Goal: Task Accomplishment & Management: Use online tool/utility

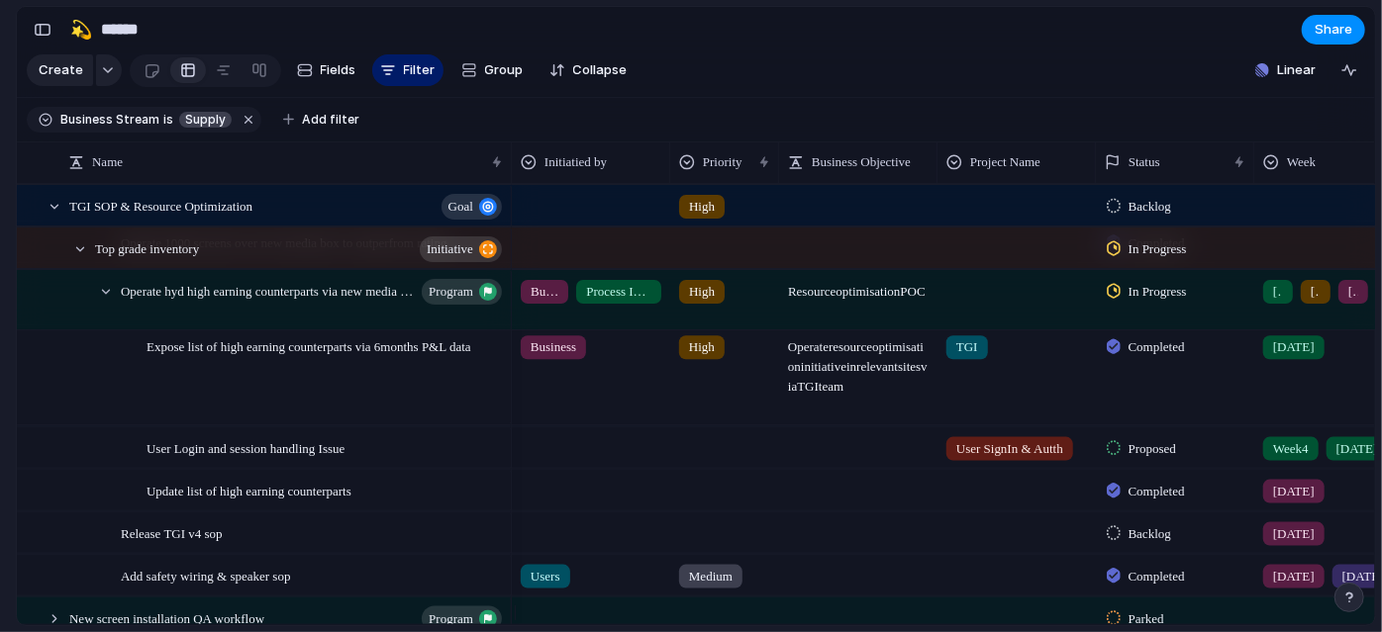
scroll to position [568, 0]
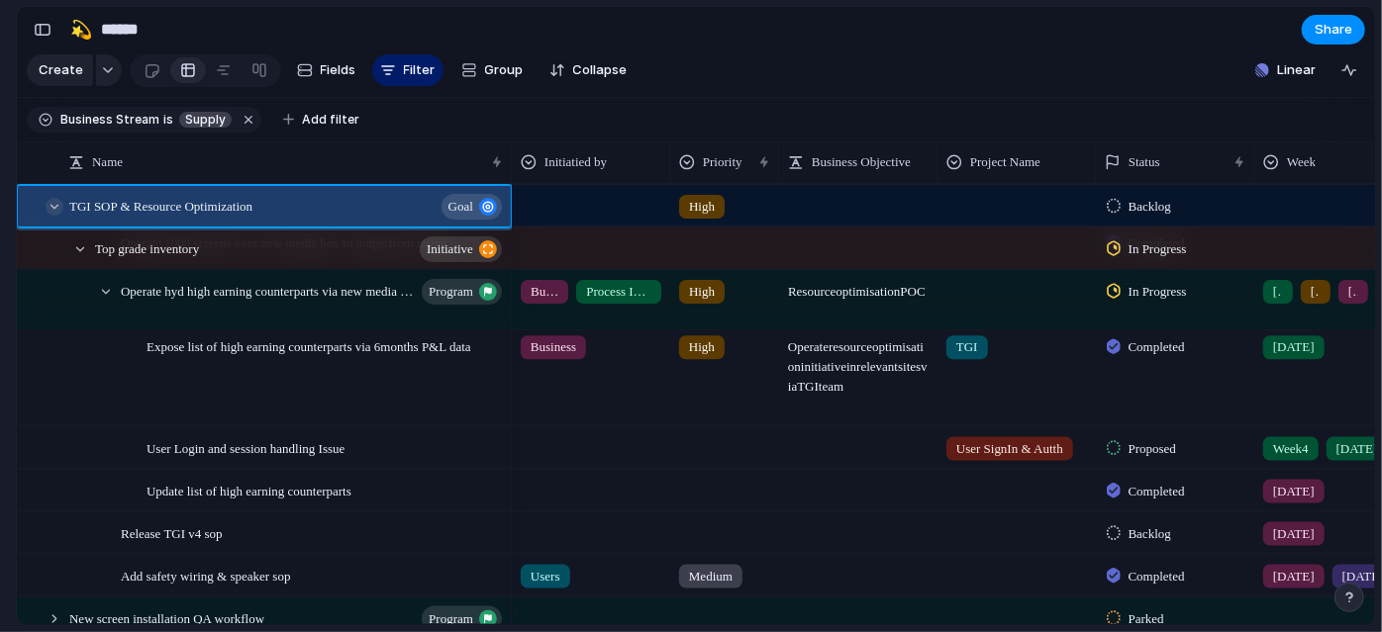
click at [52, 216] on div at bounding box center [55, 207] width 18 height 18
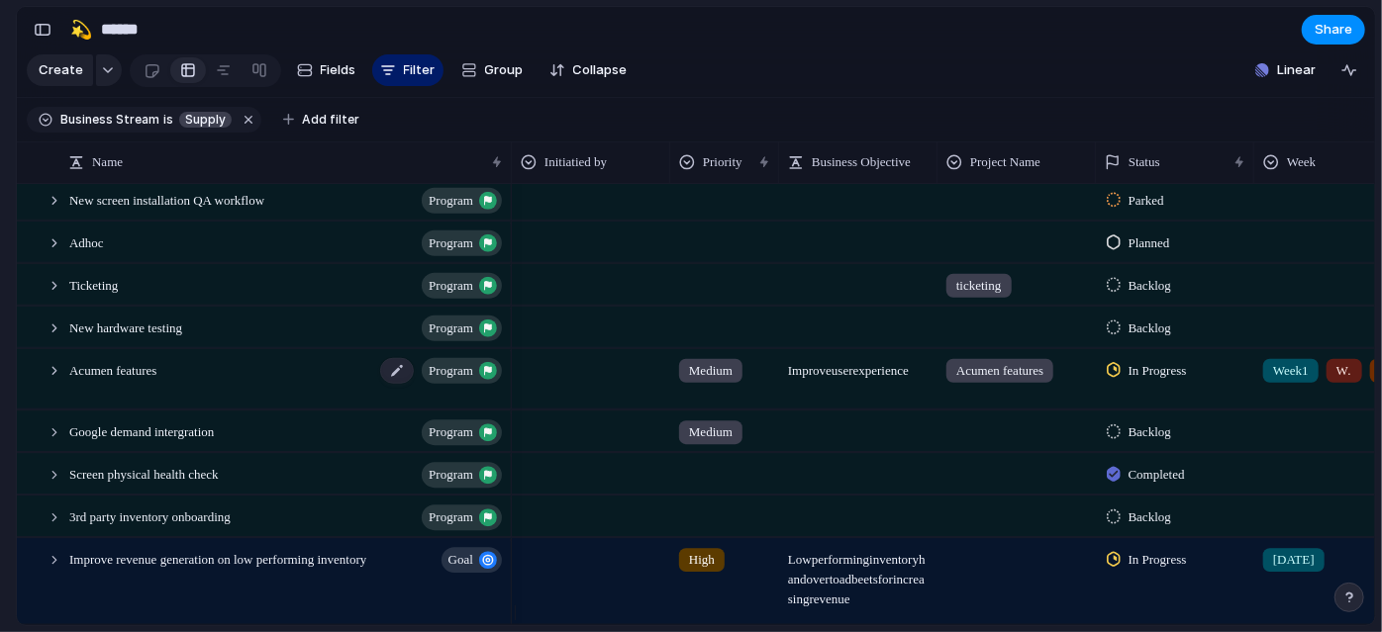
scroll to position [640, 0]
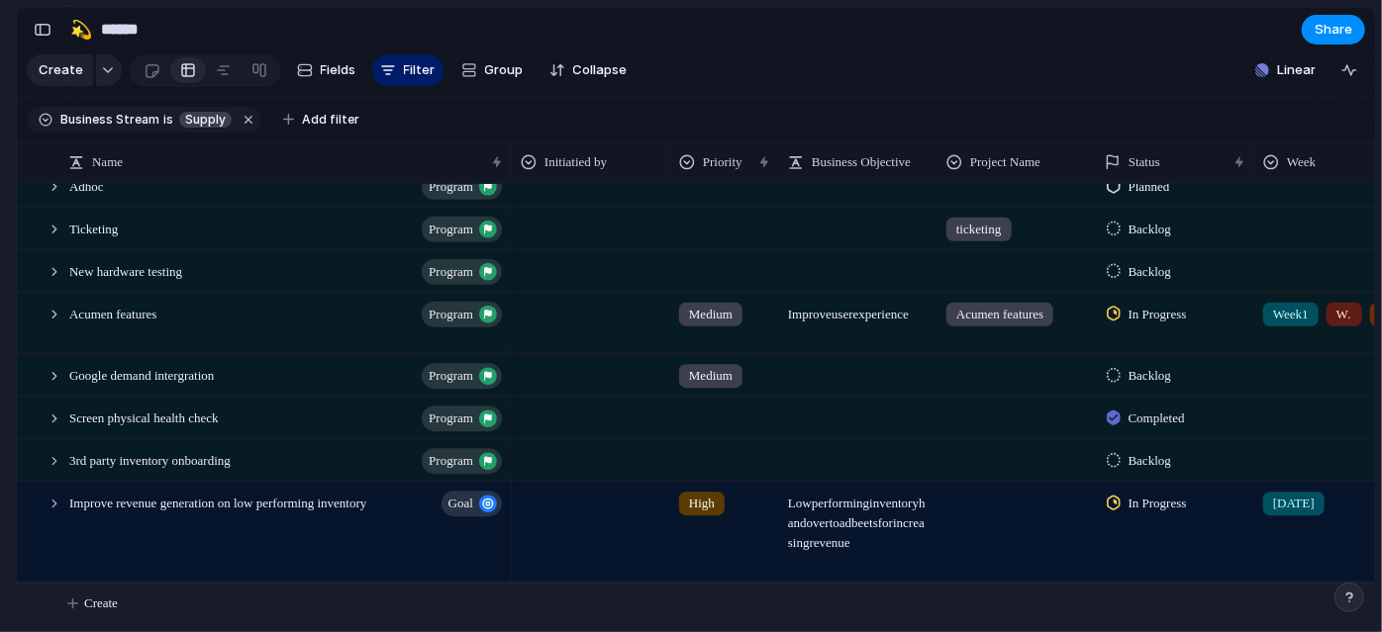
click at [109, 603] on span "Create" at bounding box center [101, 604] width 34 height 20
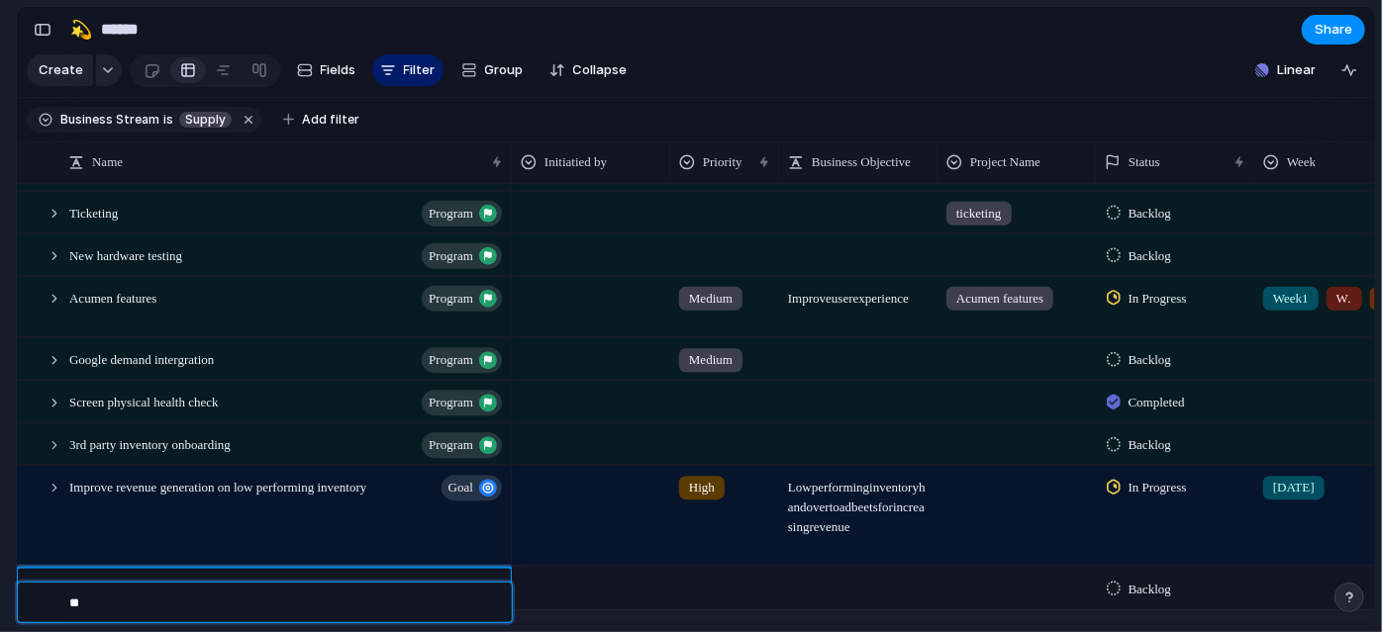
type textarea "*"
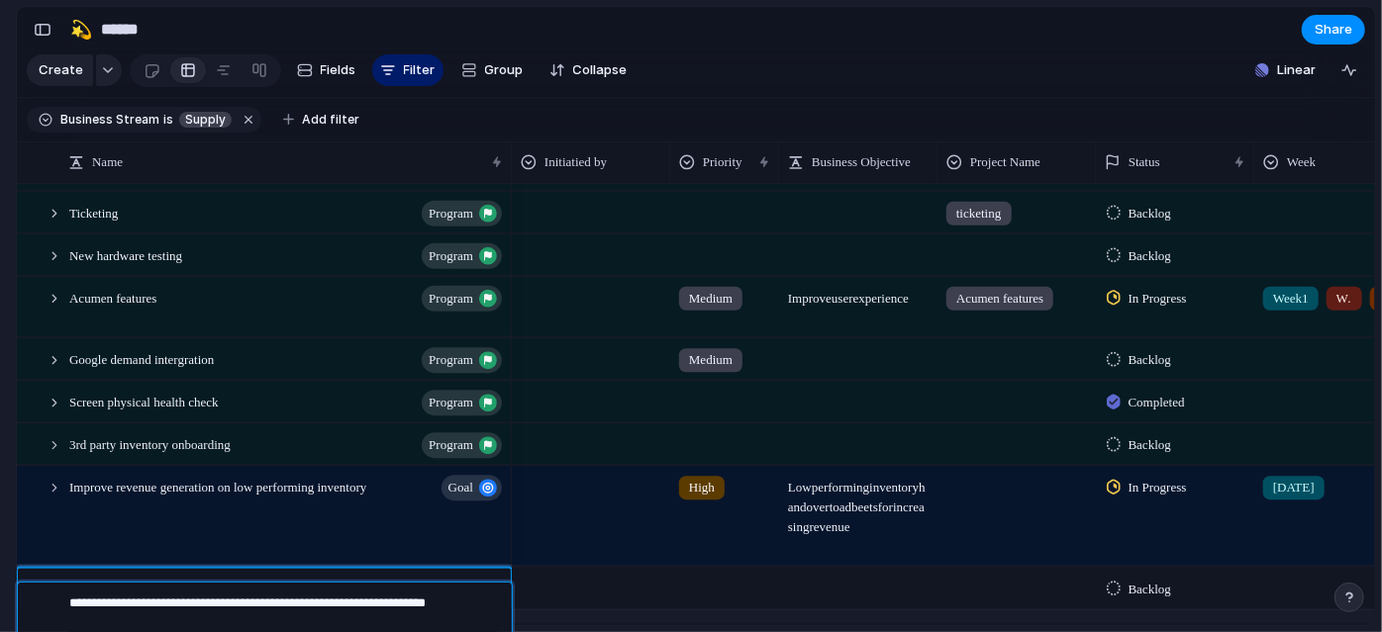
type textarea "**********"
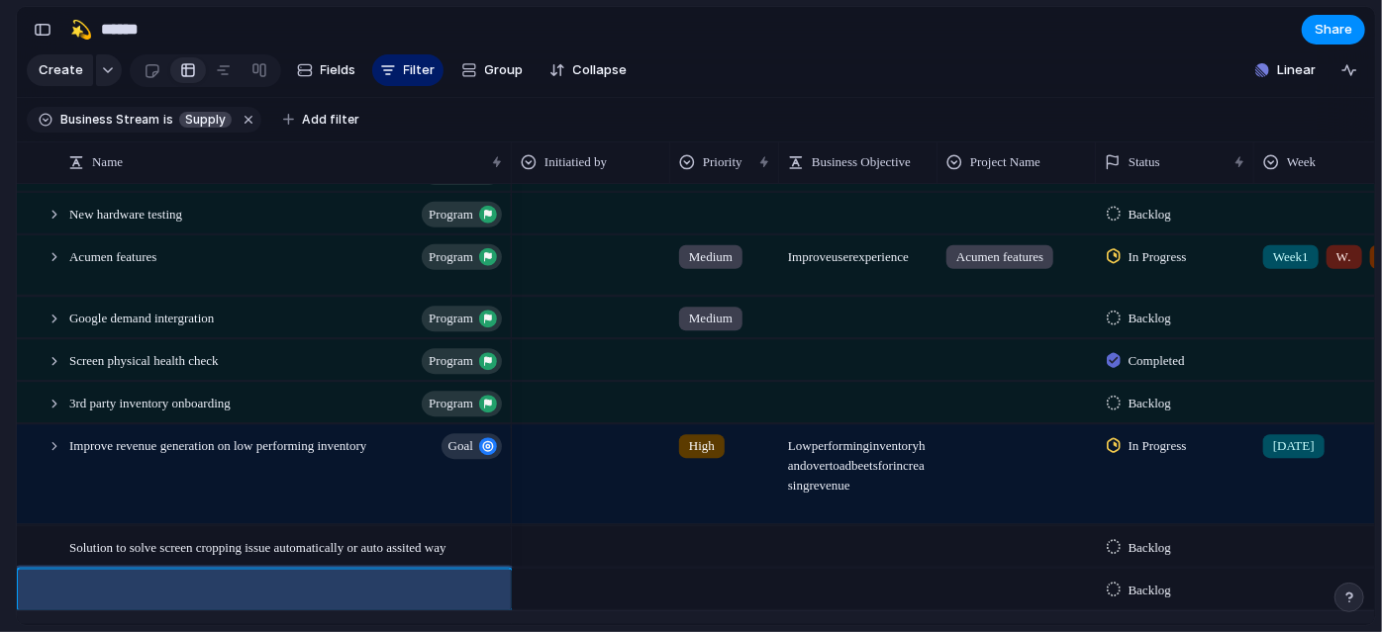
scroll to position [682, 0]
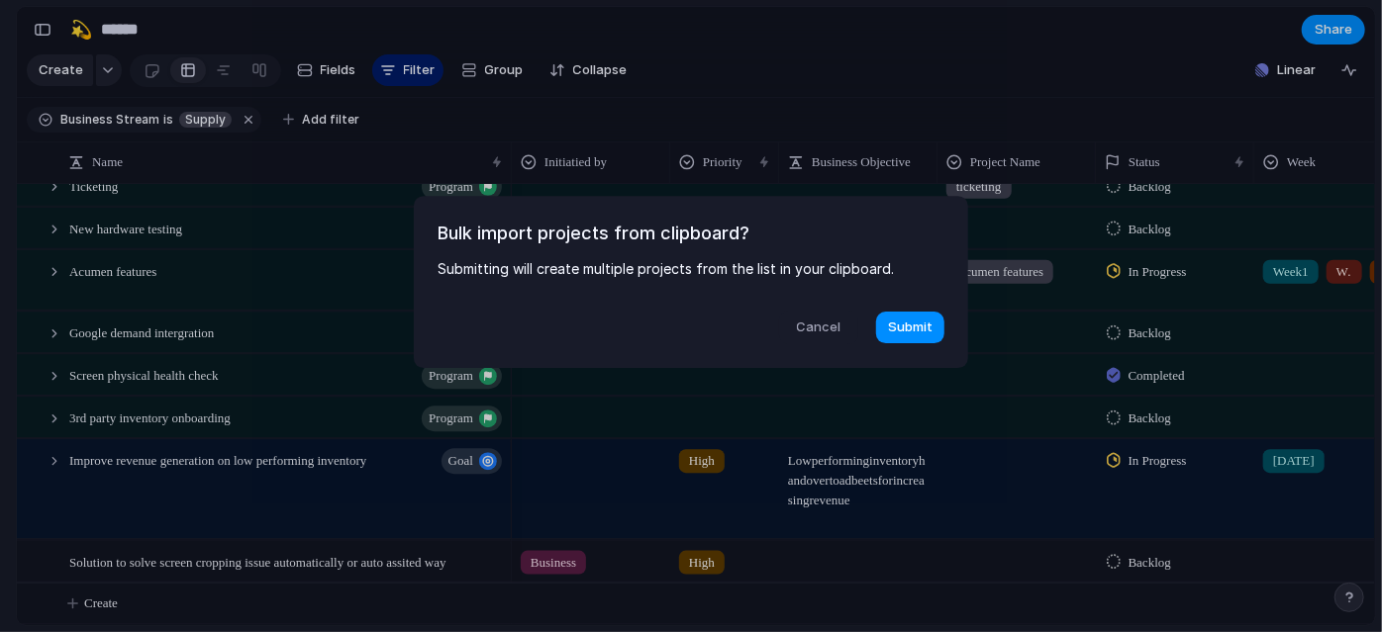
click at [811, 330] on span "Cancel" at bounding box center [819, 328] width 45 height 20
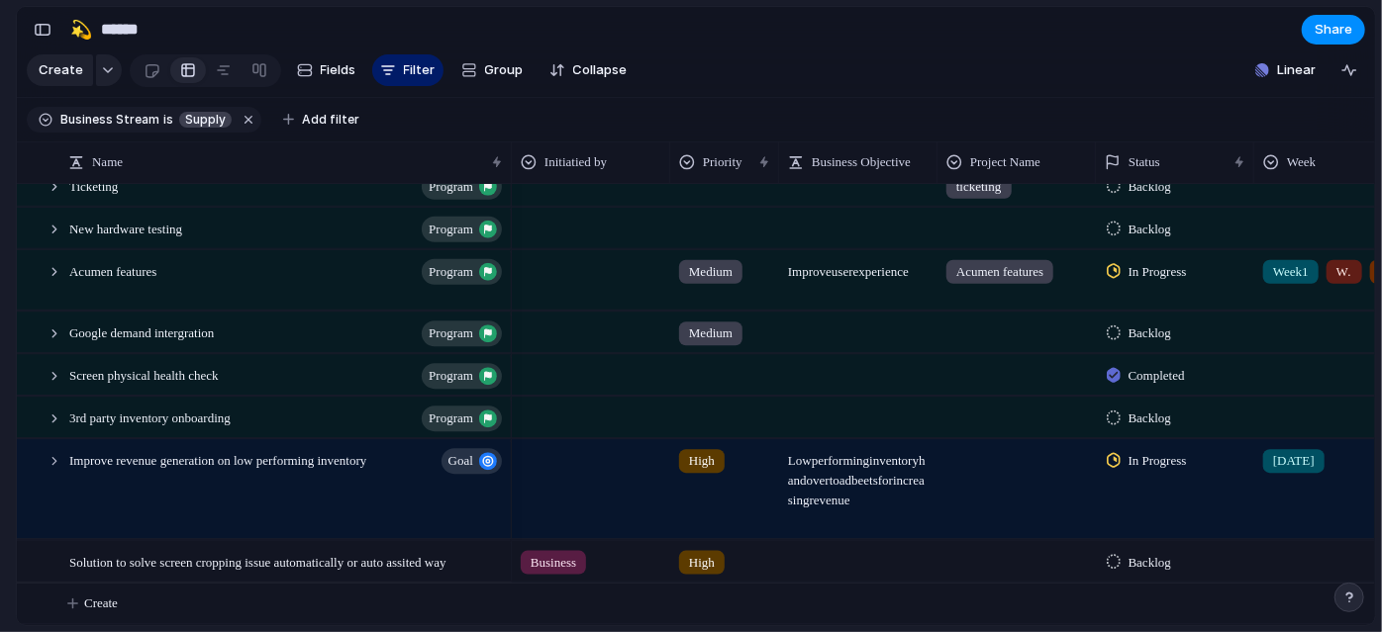
click at [829, 580] on div at bounding box center [858, 560] width 158 height 41
type textarea "**********"
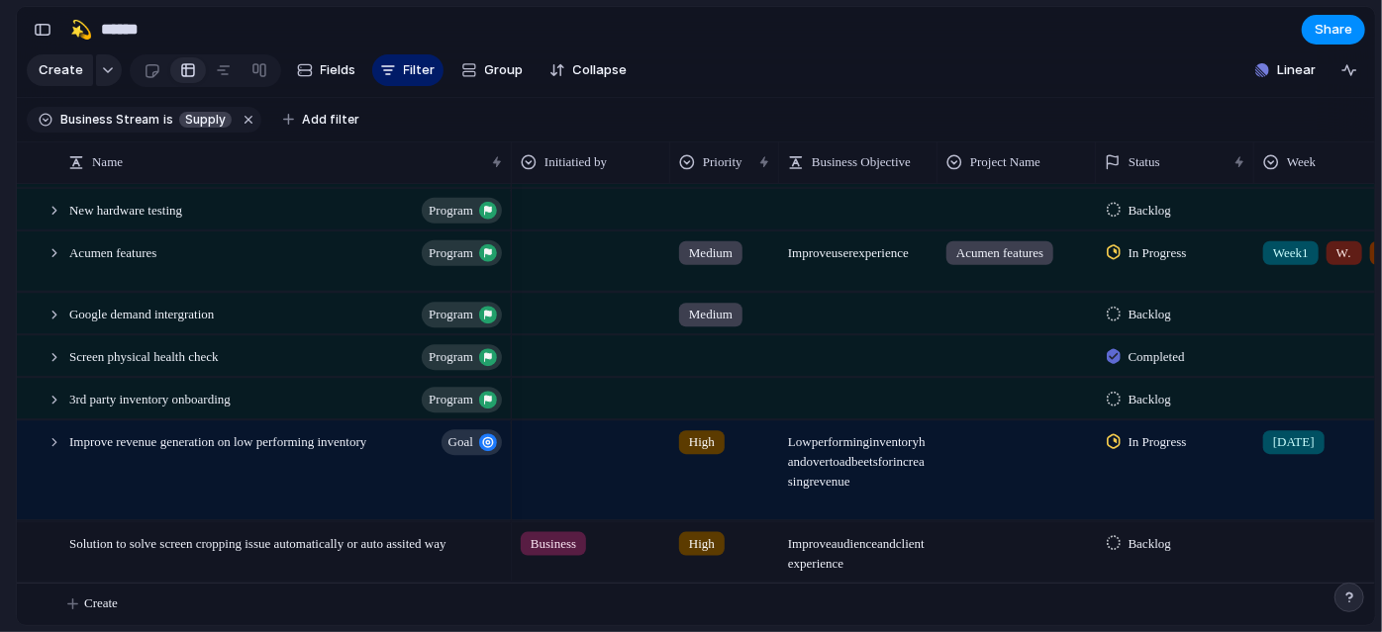
scroll to position [0, 196]
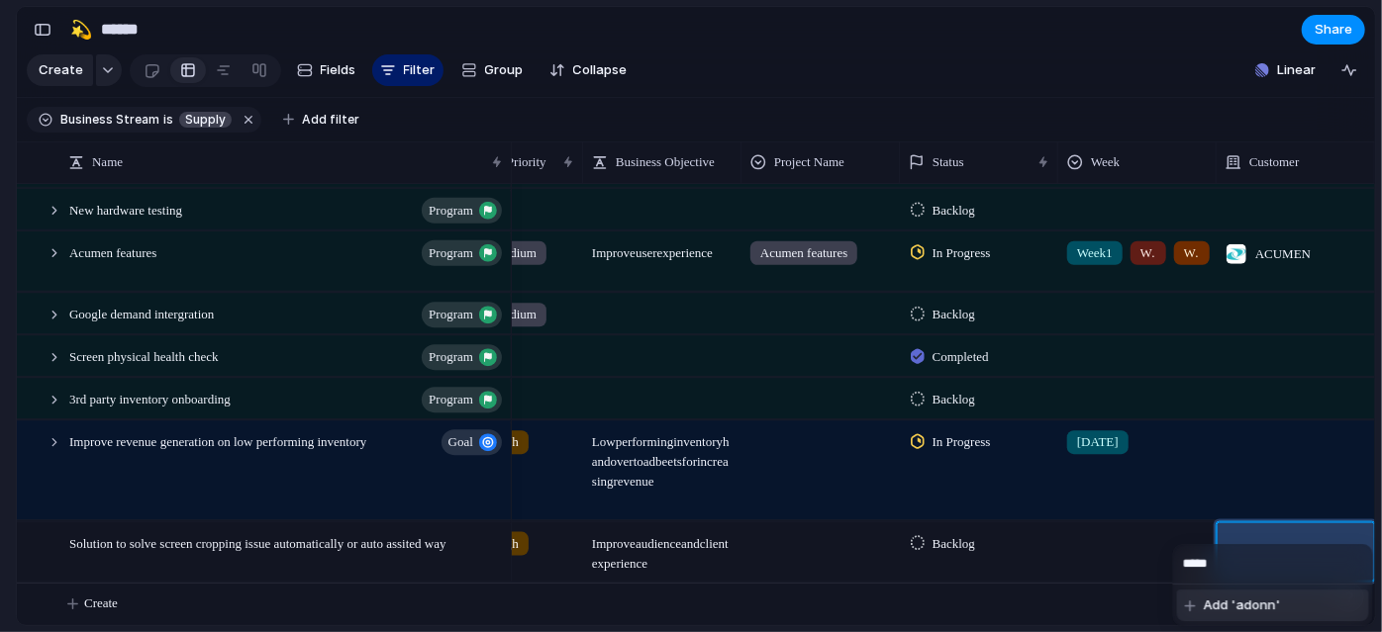
type input "****"
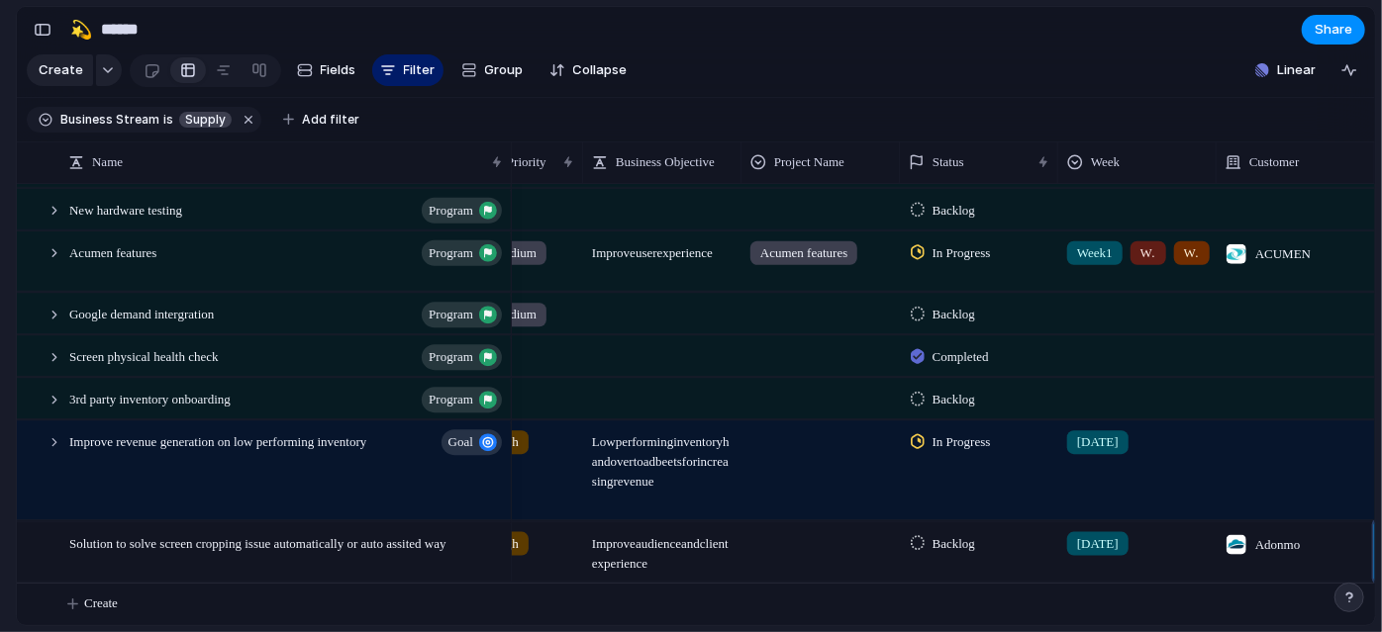
scroll to position [0, 354]
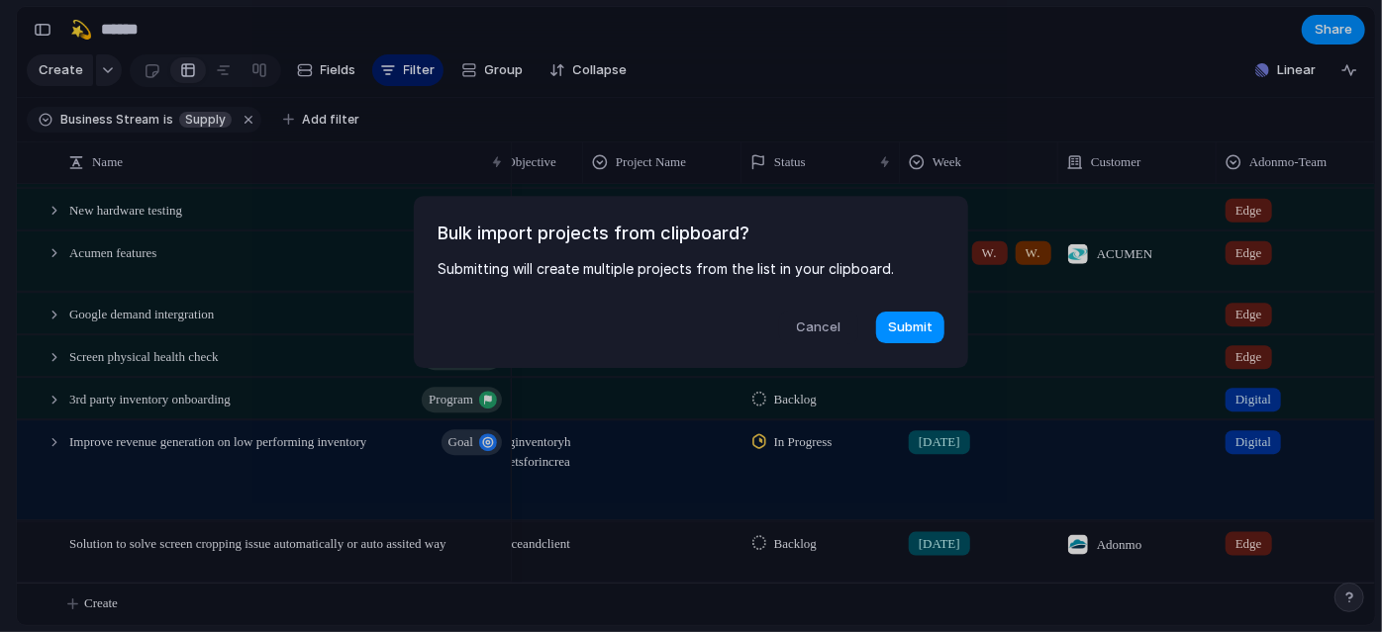
click at [817, 324] on span "Cancel" at bounding box center [819, 328] width 45 height 20
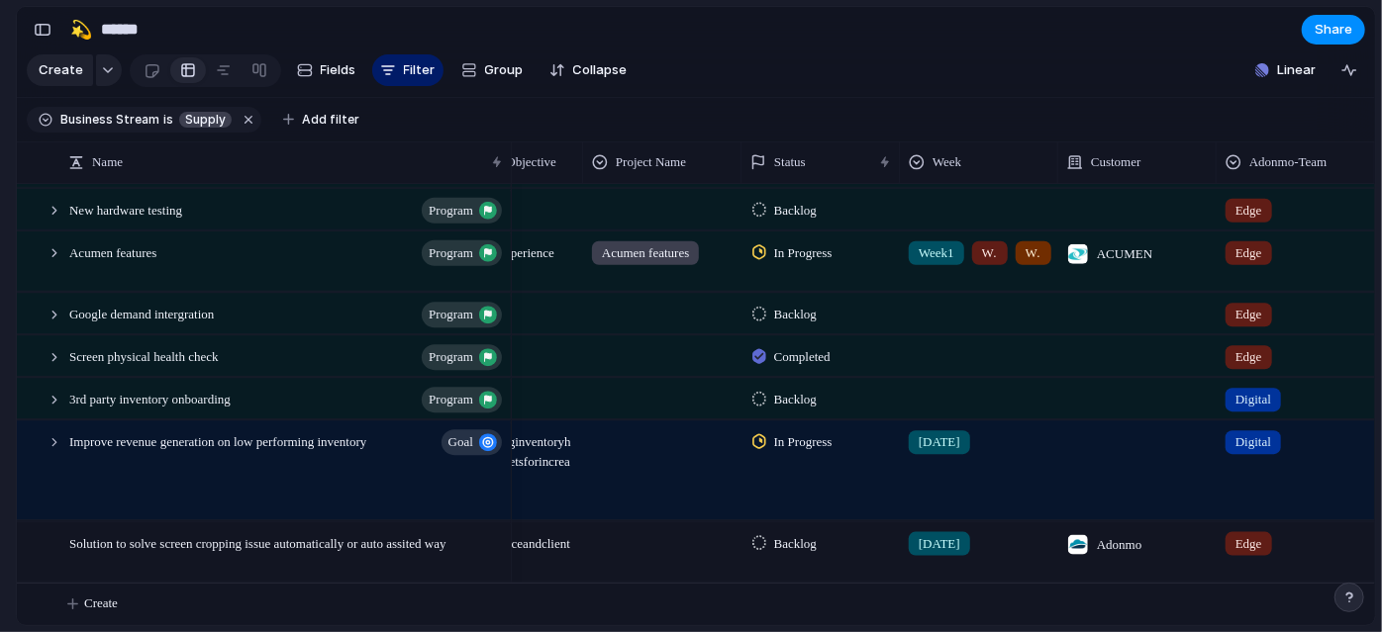
click at [1249, 472] on div "Digital" at bounding box center [1295, 470] width 158 height 99
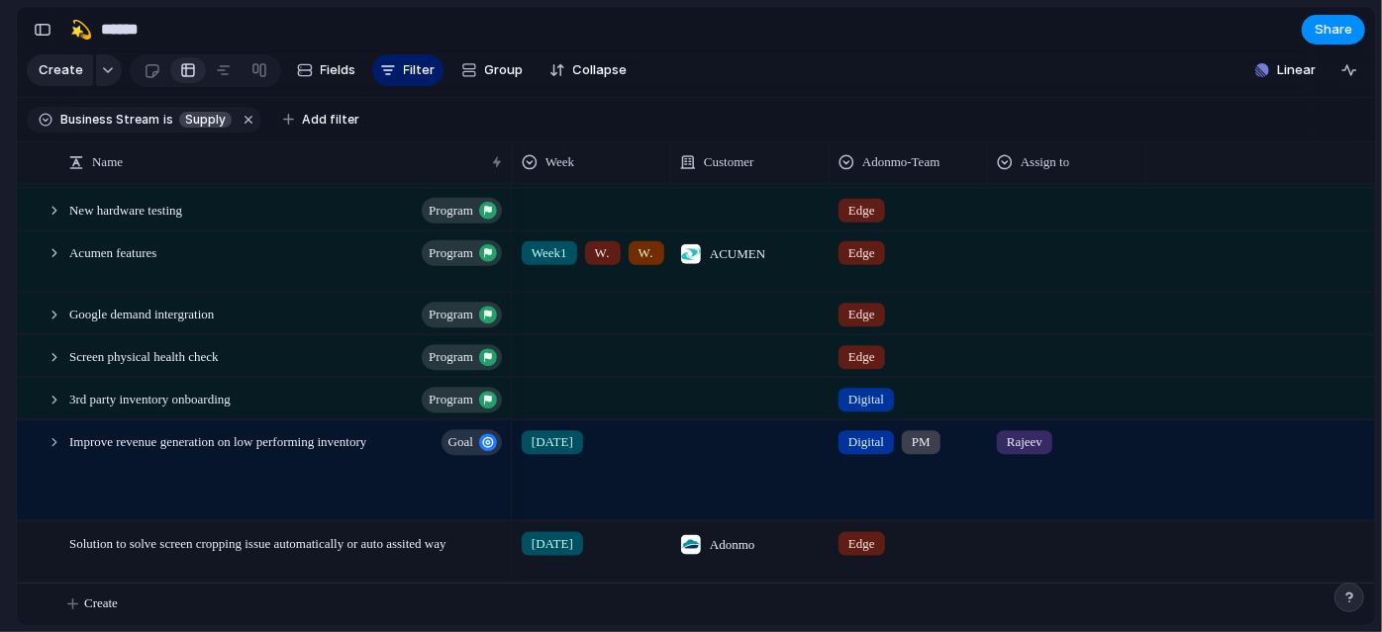
scroll to position [0, 0]
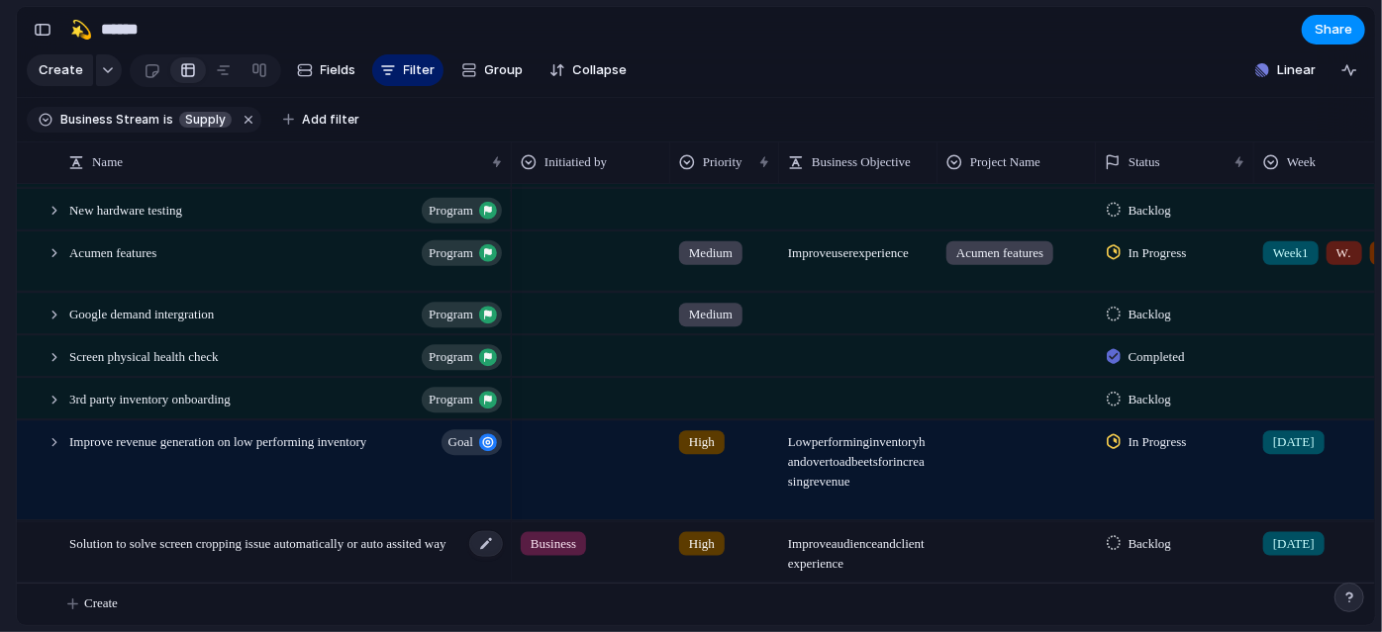
click at [412, 569] on div "Solution to solve screen cropping issue automatically or auto assited way" at bounding box center [286, 552] width 435 height 59
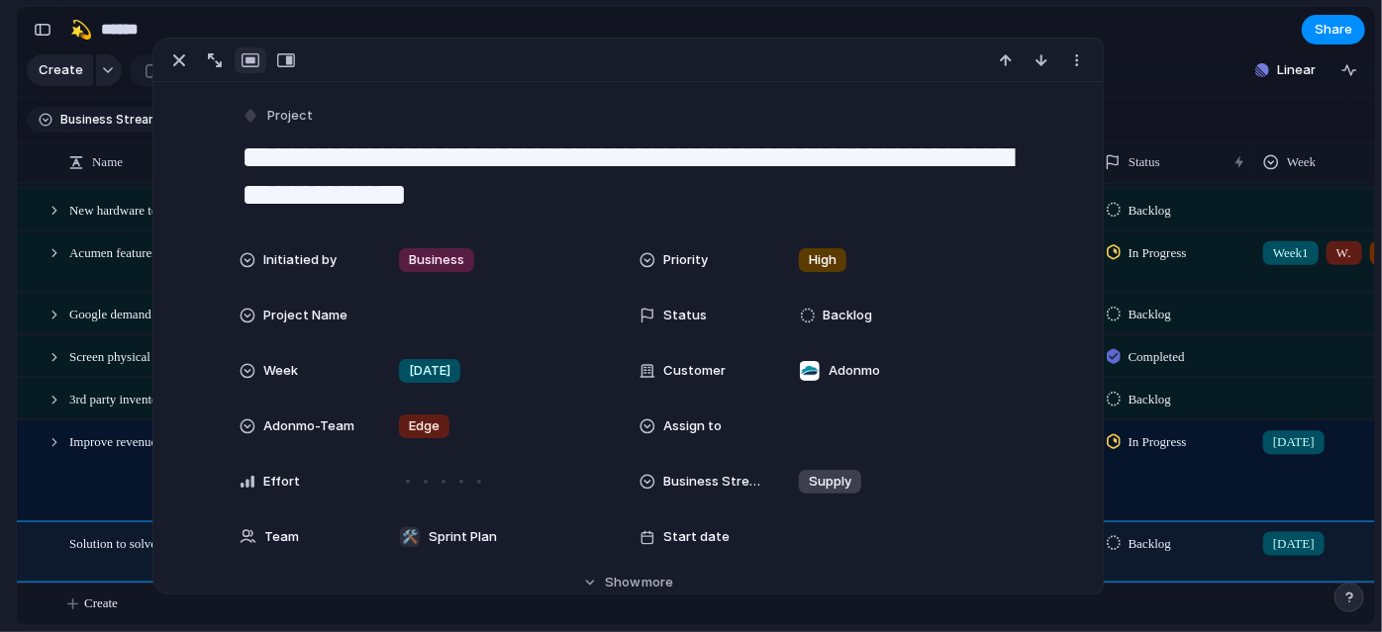
scroll to position [356, 0]
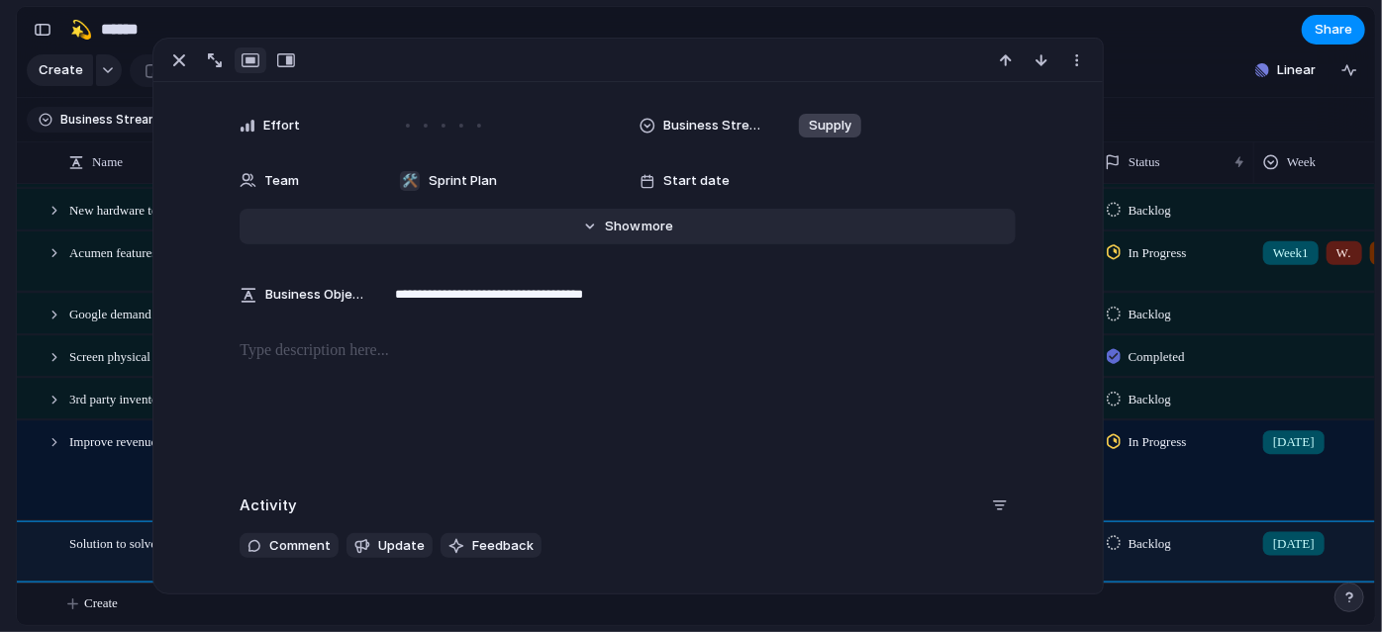
click at [536, 231] on button "Hide Show more" at bounding box center [627, 227] width 776 height 36
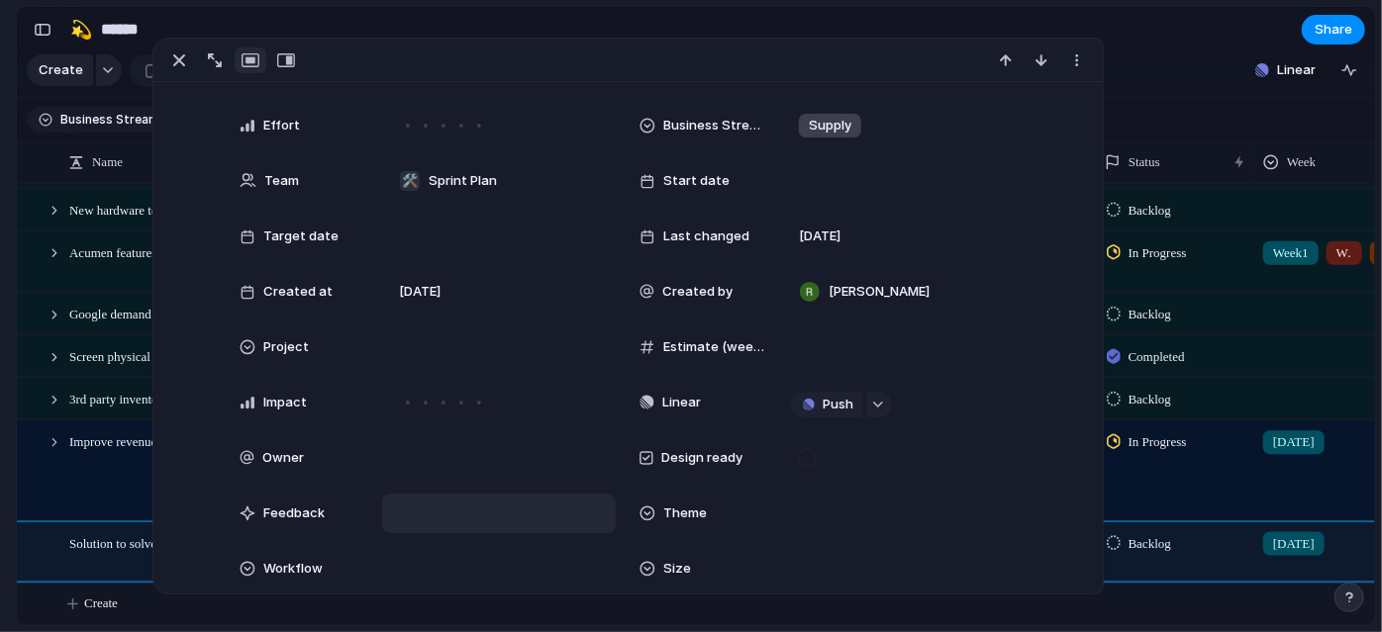
scroll to position [450, 0]
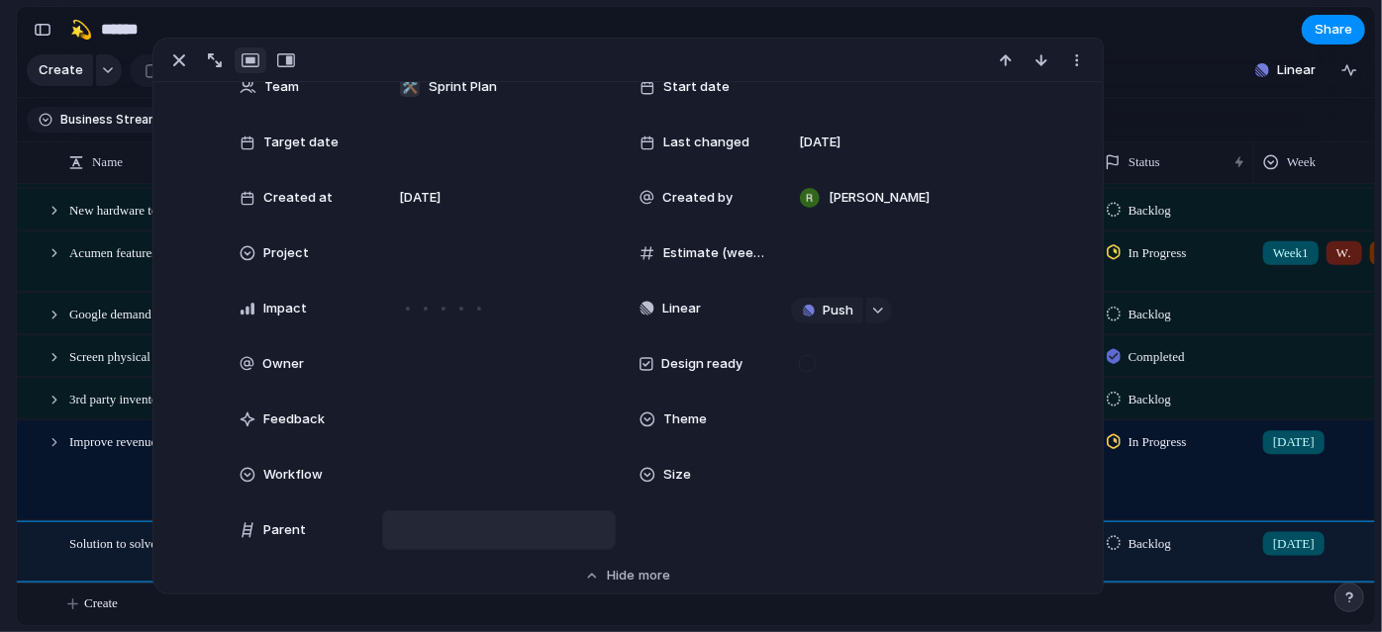
click at [470, 526] on div at bounding box center [499, 531] width 216 height 22
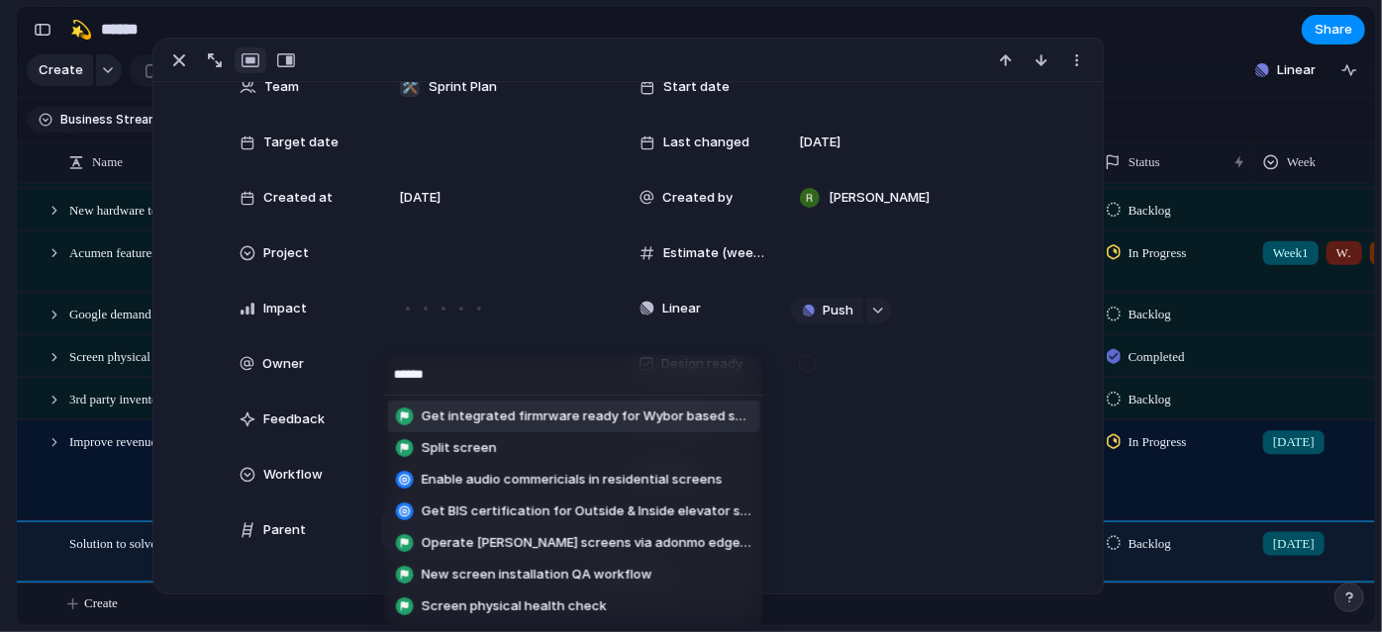
type input "******"
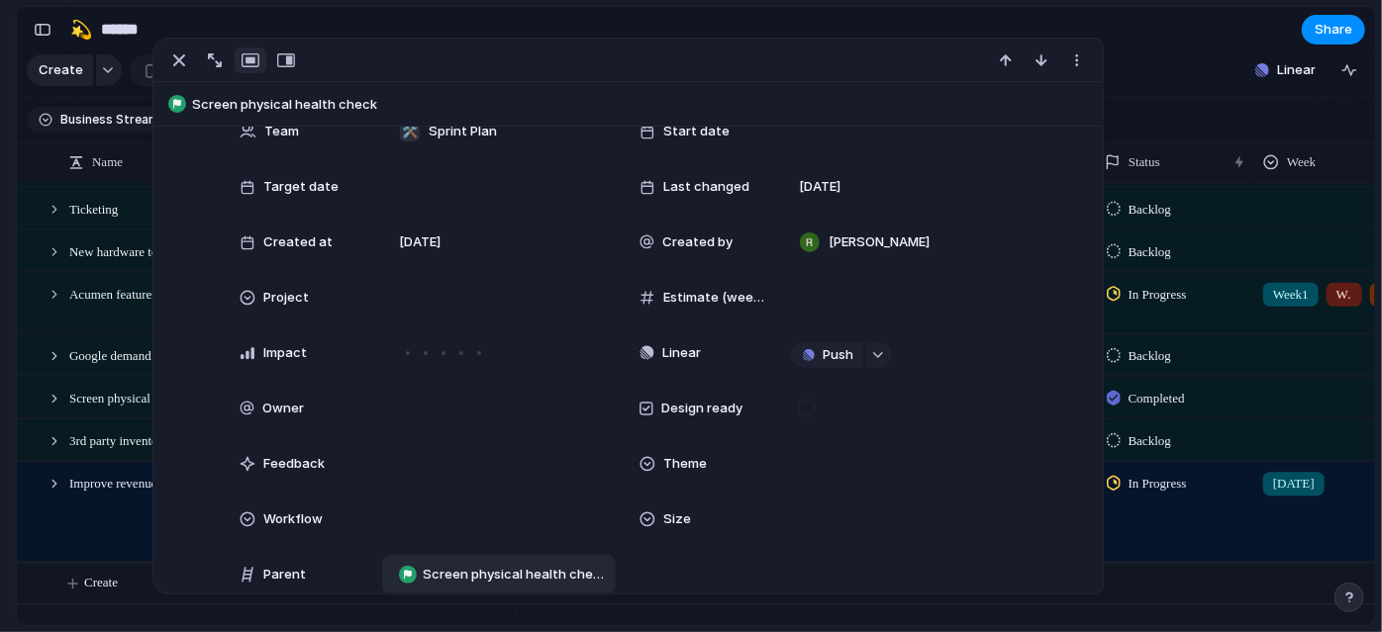
scroll to position [640, 0]
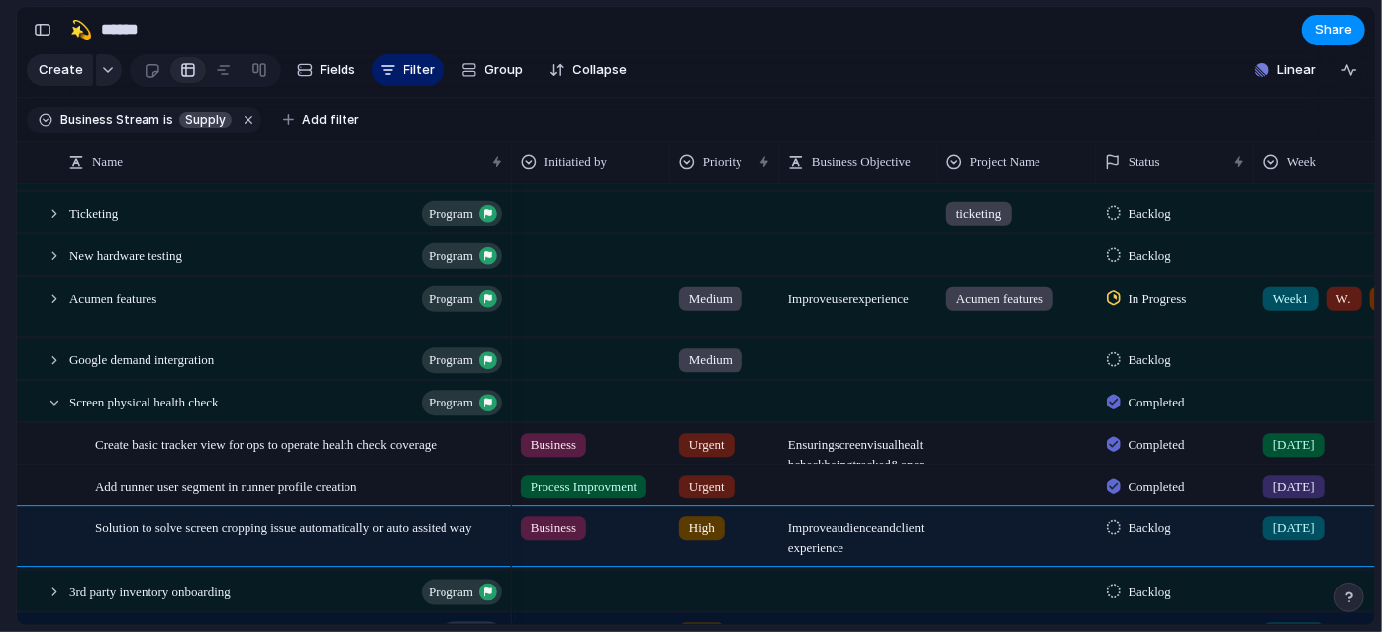
click at [0, 462] on section "Keep using Index You're approaching the free limit of 300 items Upgrade plan" at bounding box center [8, 530] width 16 height 208
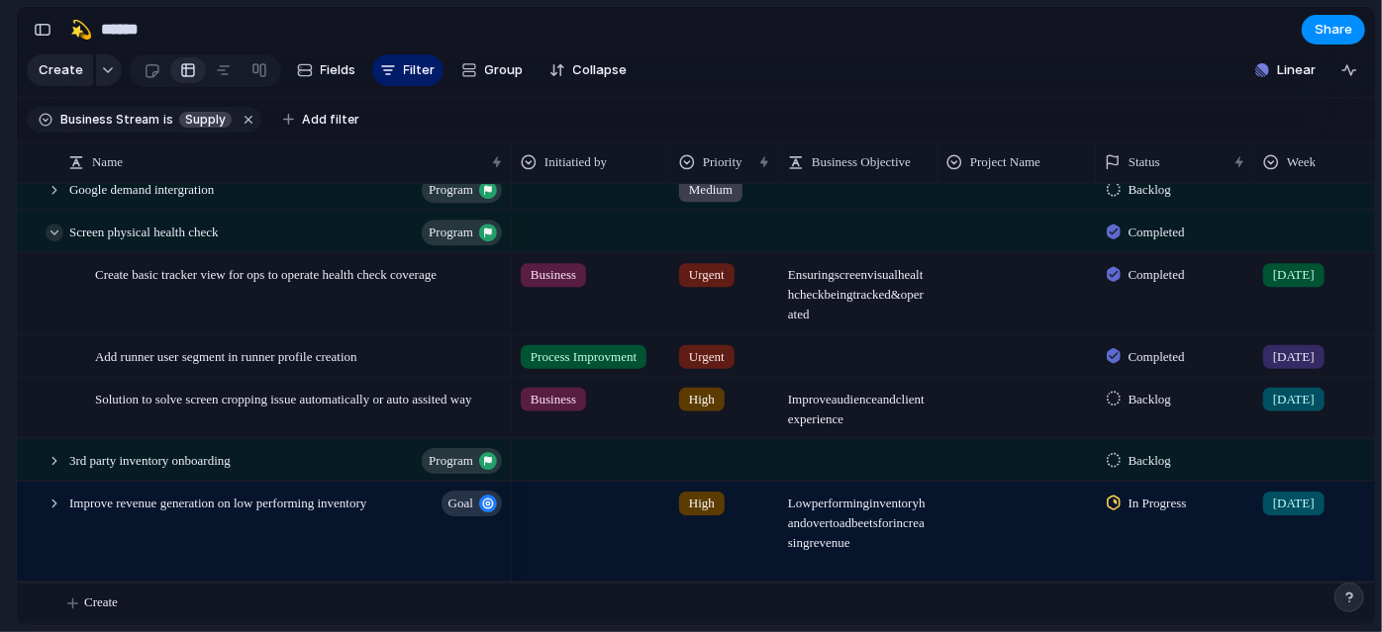
click at [56, 235] on div at bounding box center [55, 233] width 18 height 18
